Goal: Book appointment/travel/reservation

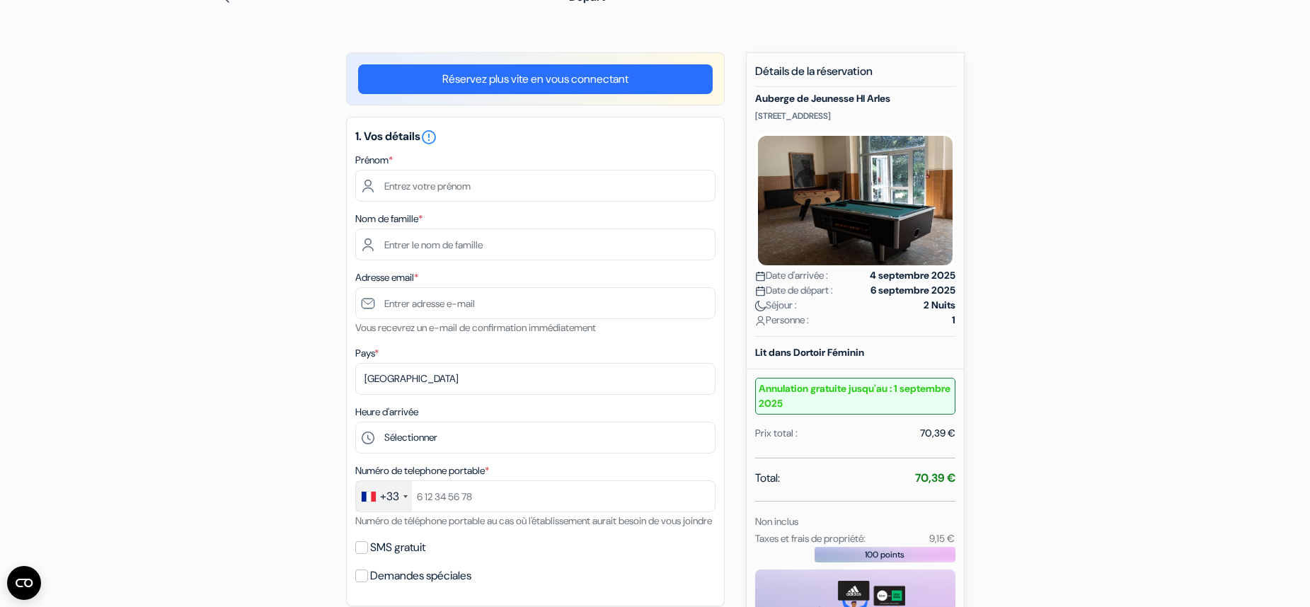
scroll to position [76, 0]
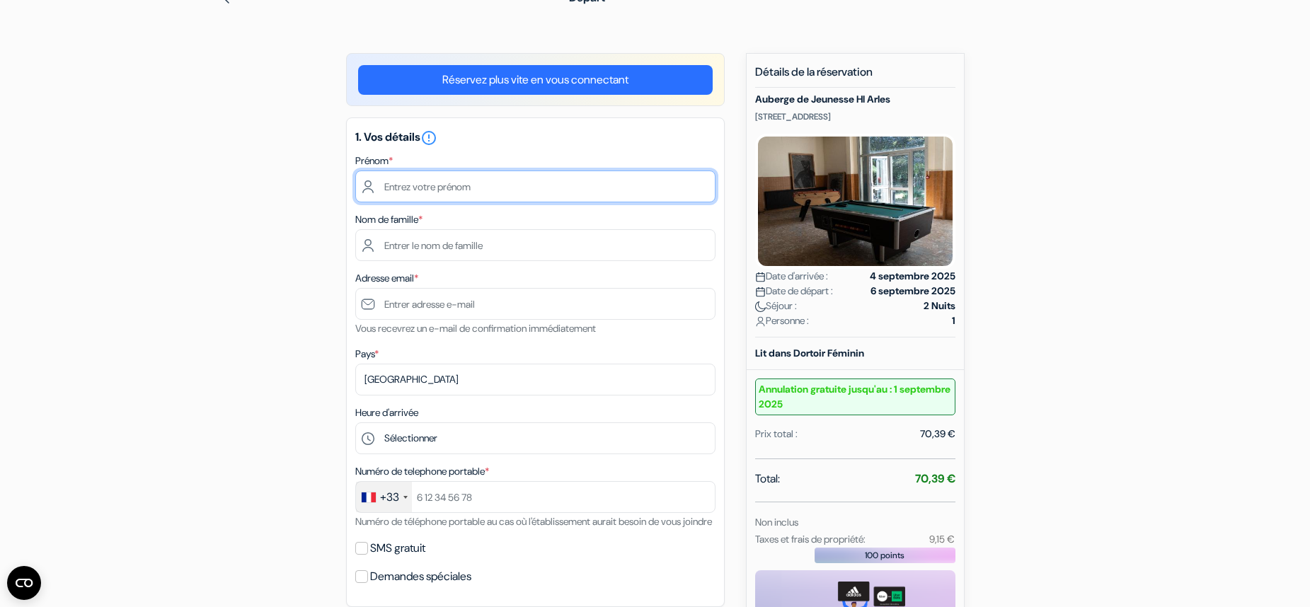
click at [468, 193] on input "text" at bounding box center [535, 187] width 360 height 32
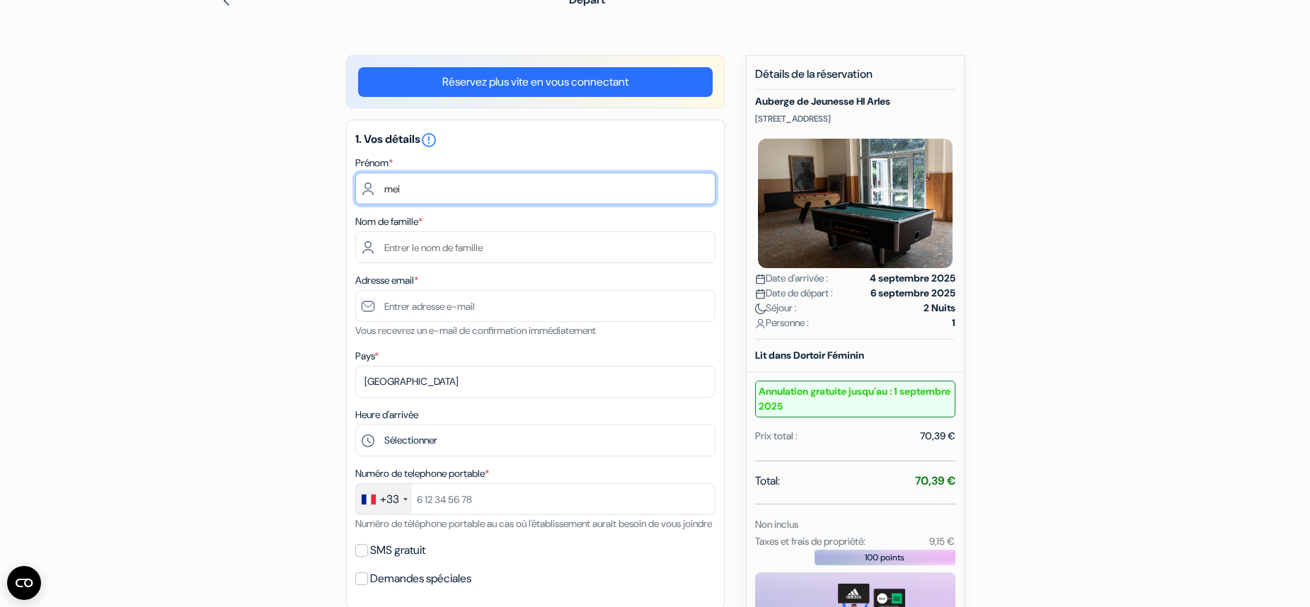
type input "mei"
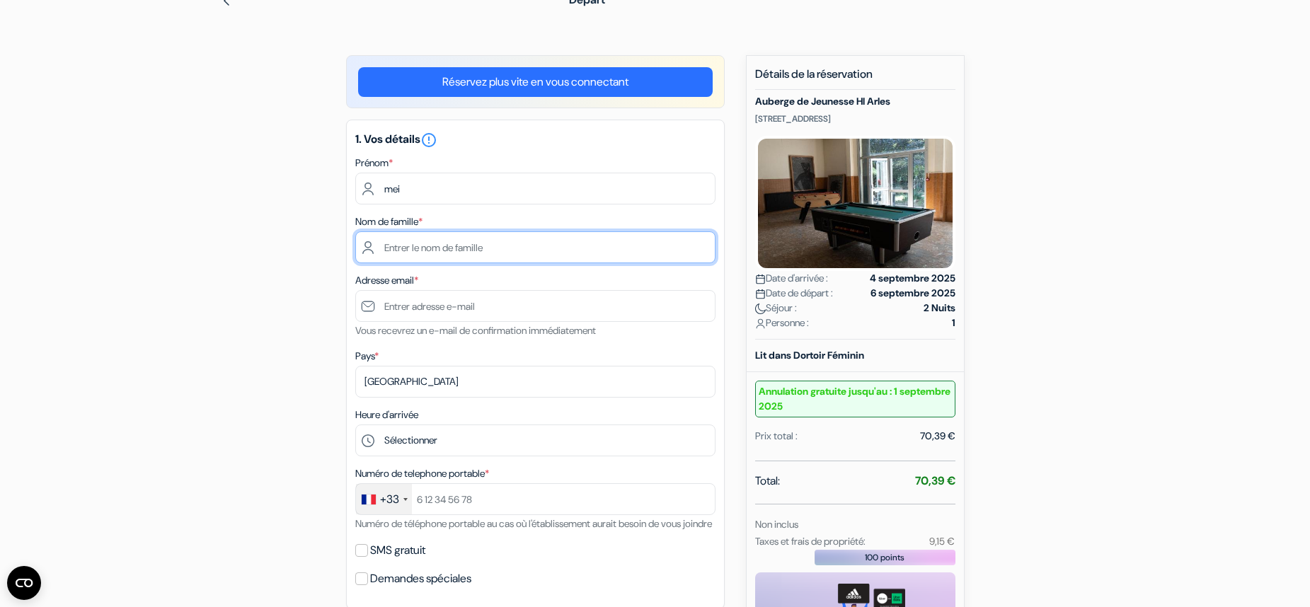
click at [426, 247] on input "text" at bounding box center [535, 247] width 360 height 32
click at [437, 253] on input "remy" at bounding box center [535, 247] width 360 height 32
type input "remy"
click at [264, 344] on div "add_box Auberge de Jeunesse HI Arles [STREET_ADDRESS] Détails de l'établissemen…" at bounding box center [655, 574] width 934 height 1039
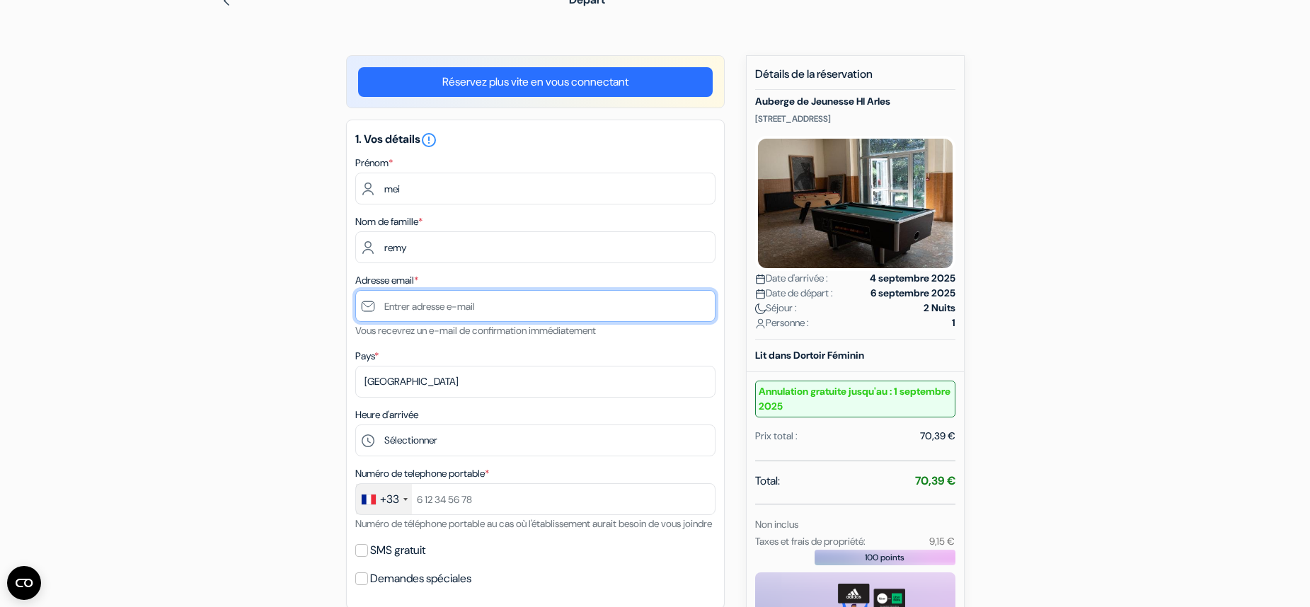
click at [407, 320] on input "text" at bounding box center [535, 306] width 360 height 32
type input "[EMAIL_ADDRESS][DOMAIN_NAME]"
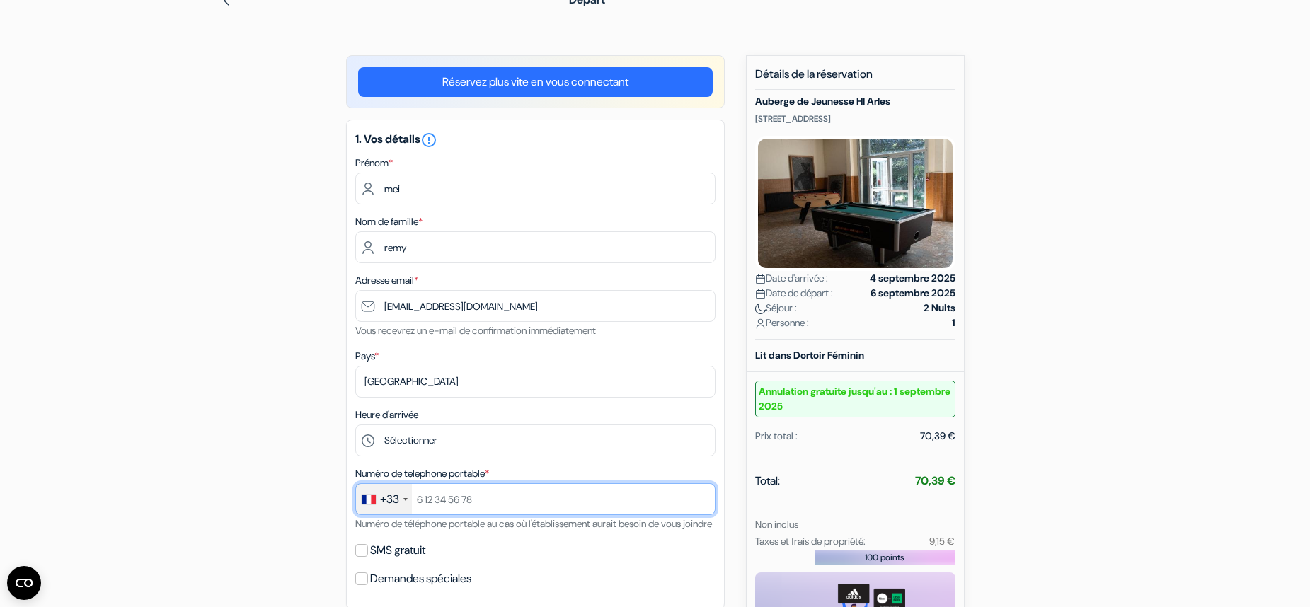
type input "[PHONE_NUMBER]"
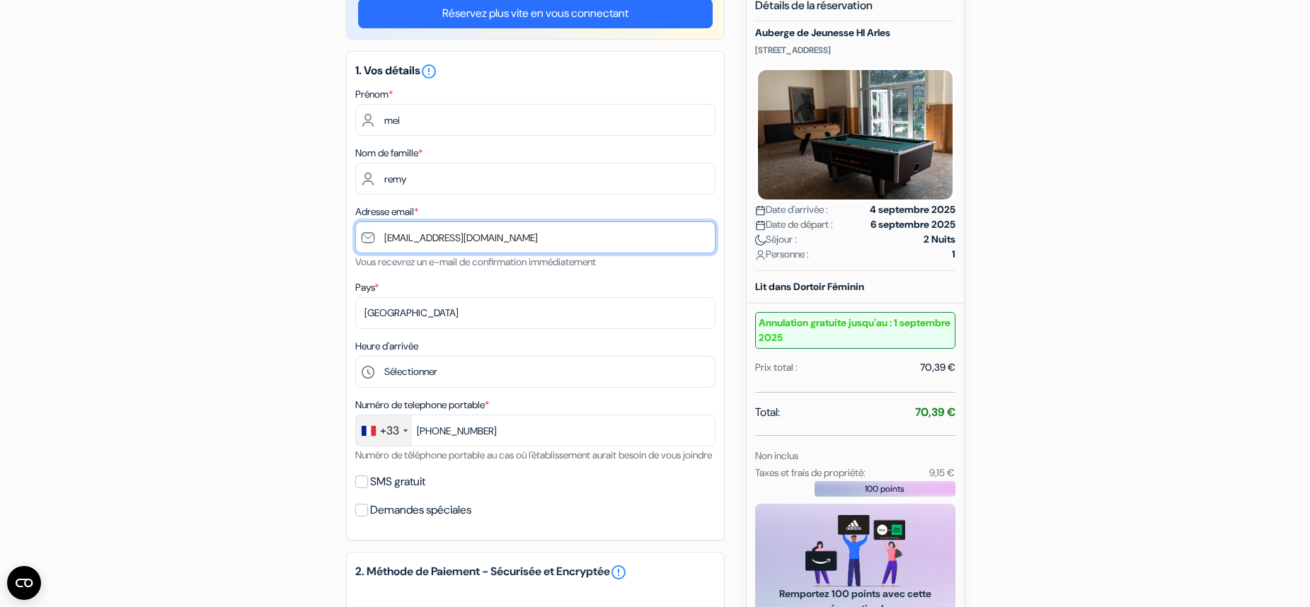
scroll to position [155, 0]
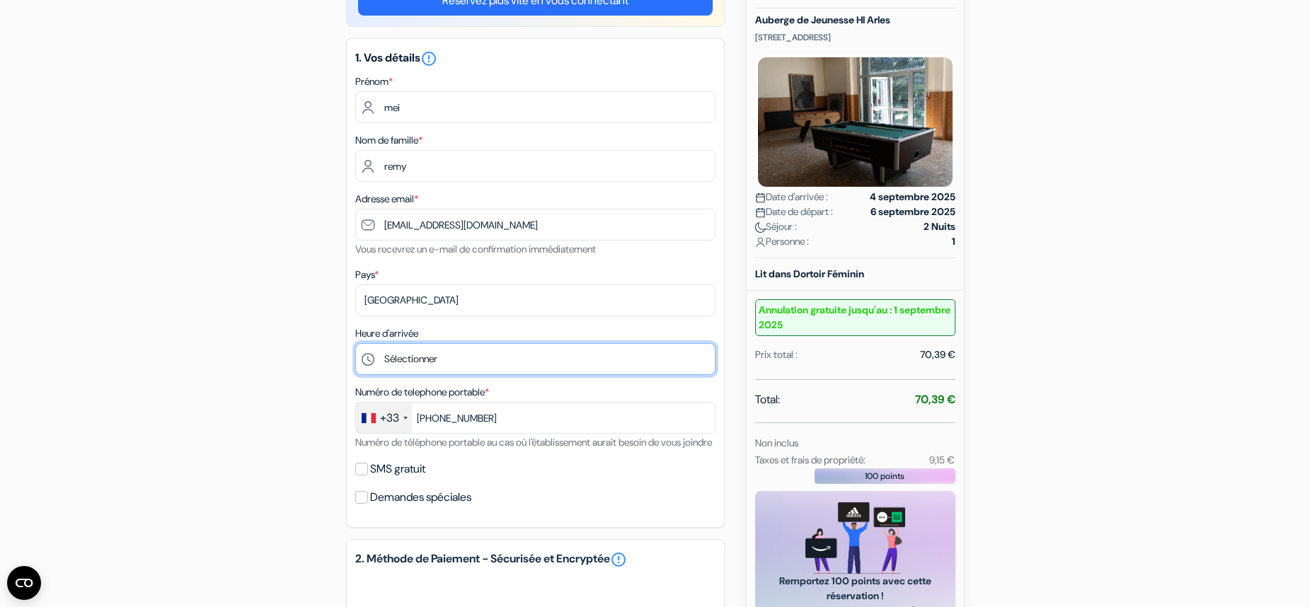
click at [416, 358] on select "Sélectionner 17:00 18:00 19:00 20:00 21:00 22:00 23:00" at bounding box center [535, 359] width 360 height 32
select select "17"
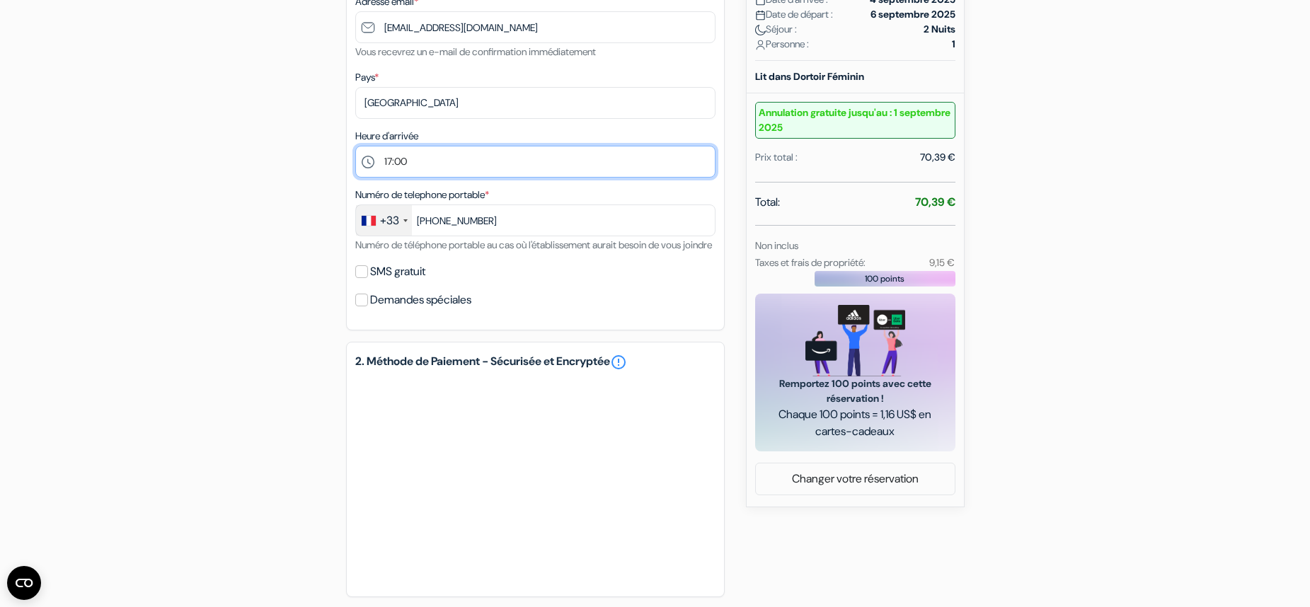
scroll to position [352, 0]
click at [359, 279] on input "SMS gratuit" at bounding box center [361, 272] width 13 height 13
checkbox input "true"
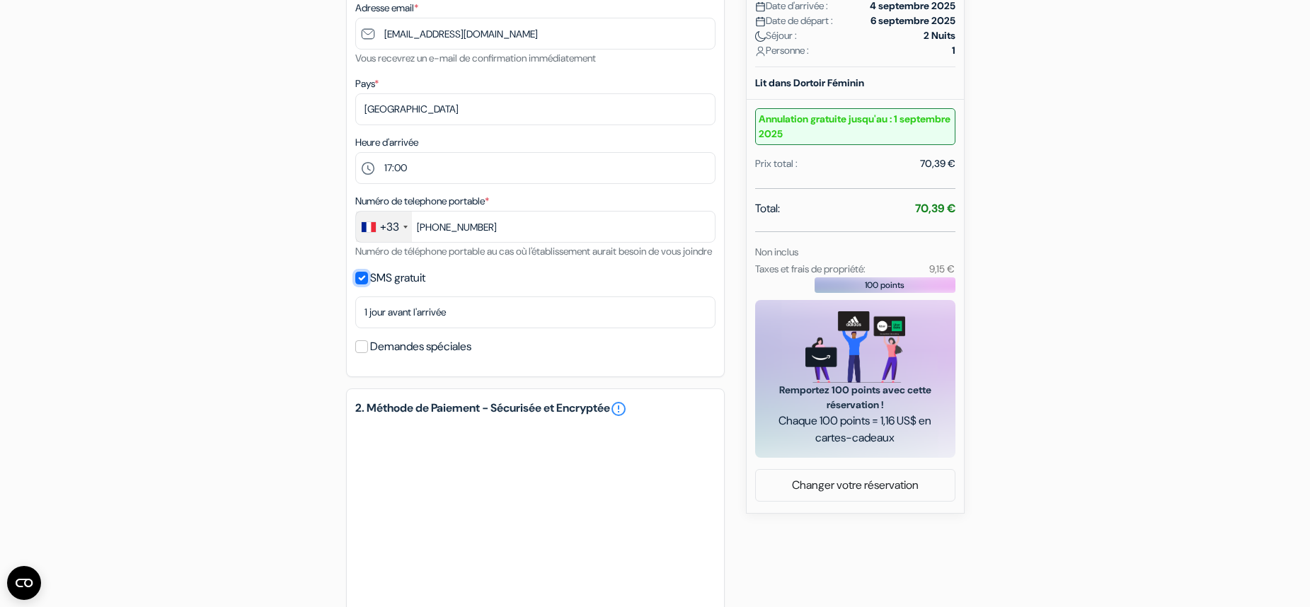
scroll to position [345, 0]
